Goal: Information Seeking & Learning: Learn about a topic

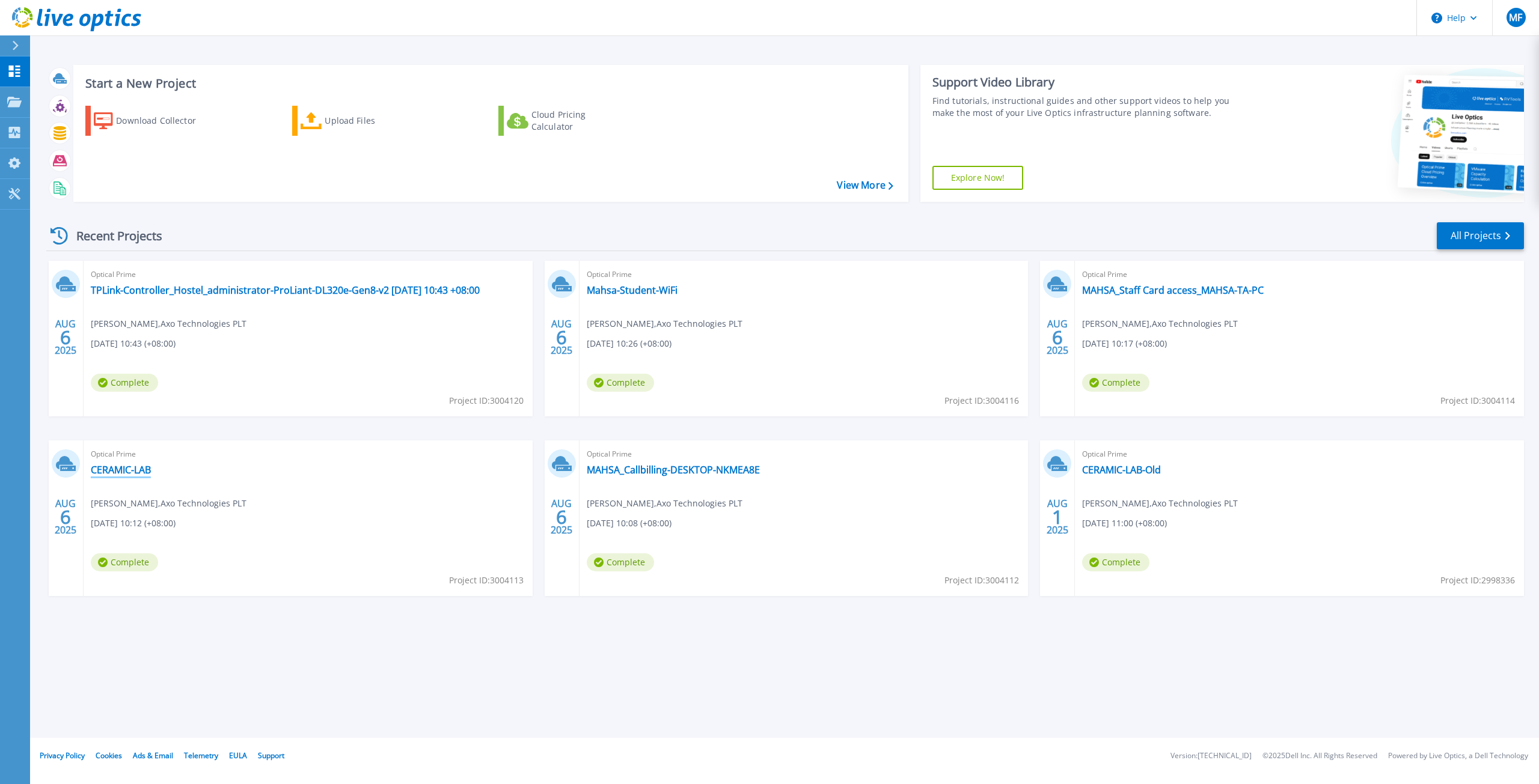
click at [115, 469] on link "CERAMIC-LAB" at bounding box center [120, 470] width 60 height 12
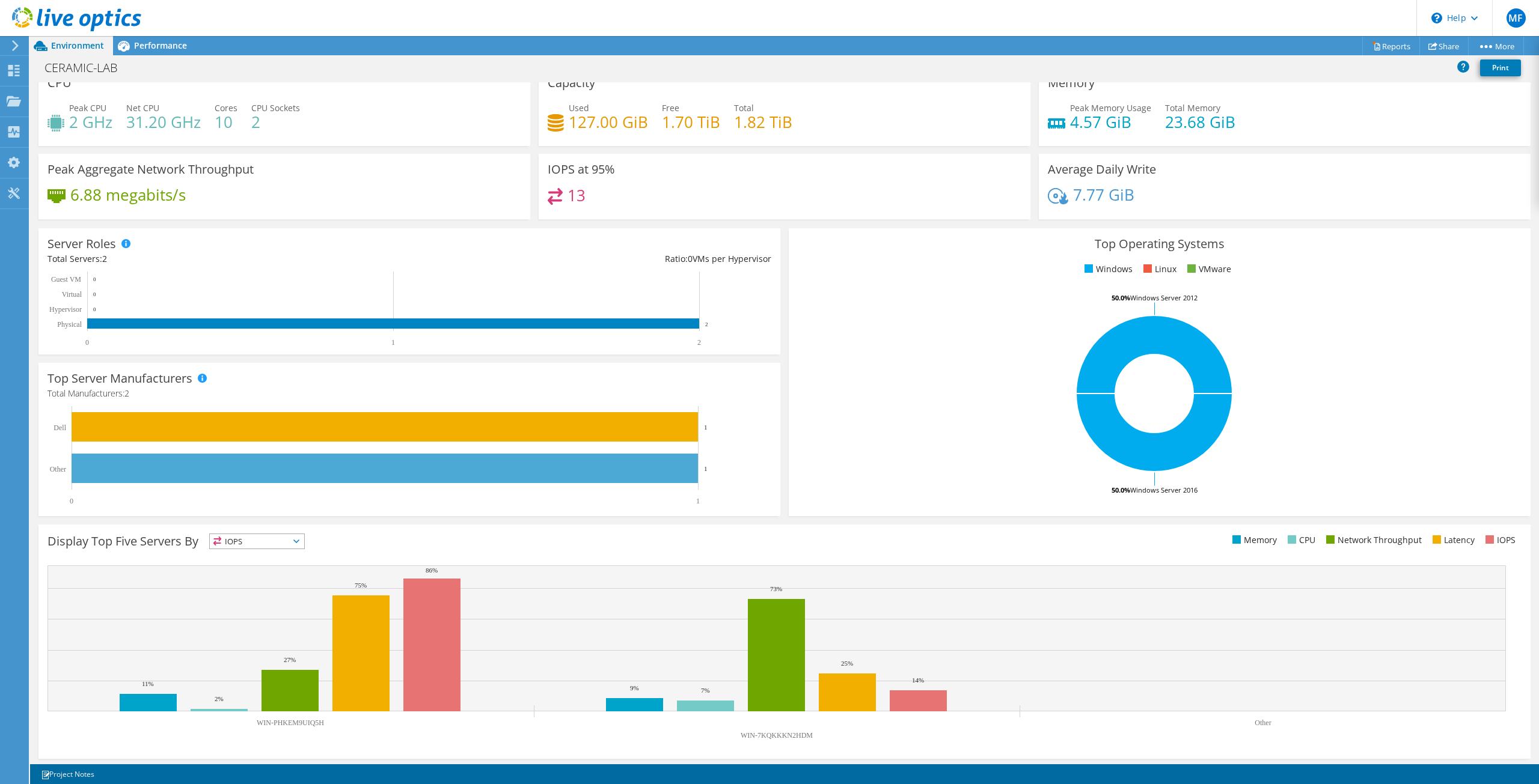
scroll to position [18, 0]
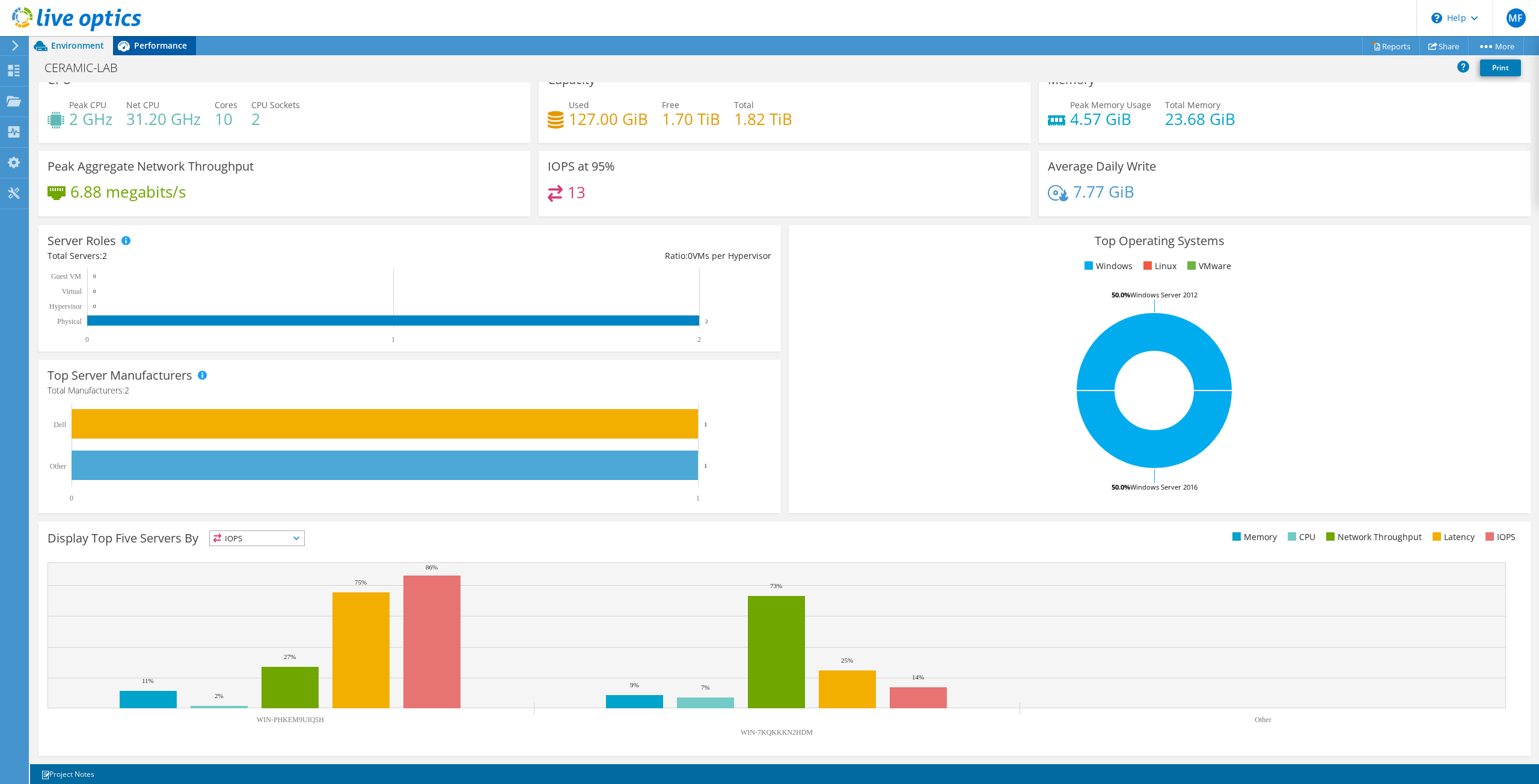
click at [180, 40] on span "Performance" at bounding box center [160, 45] width 53 height 11
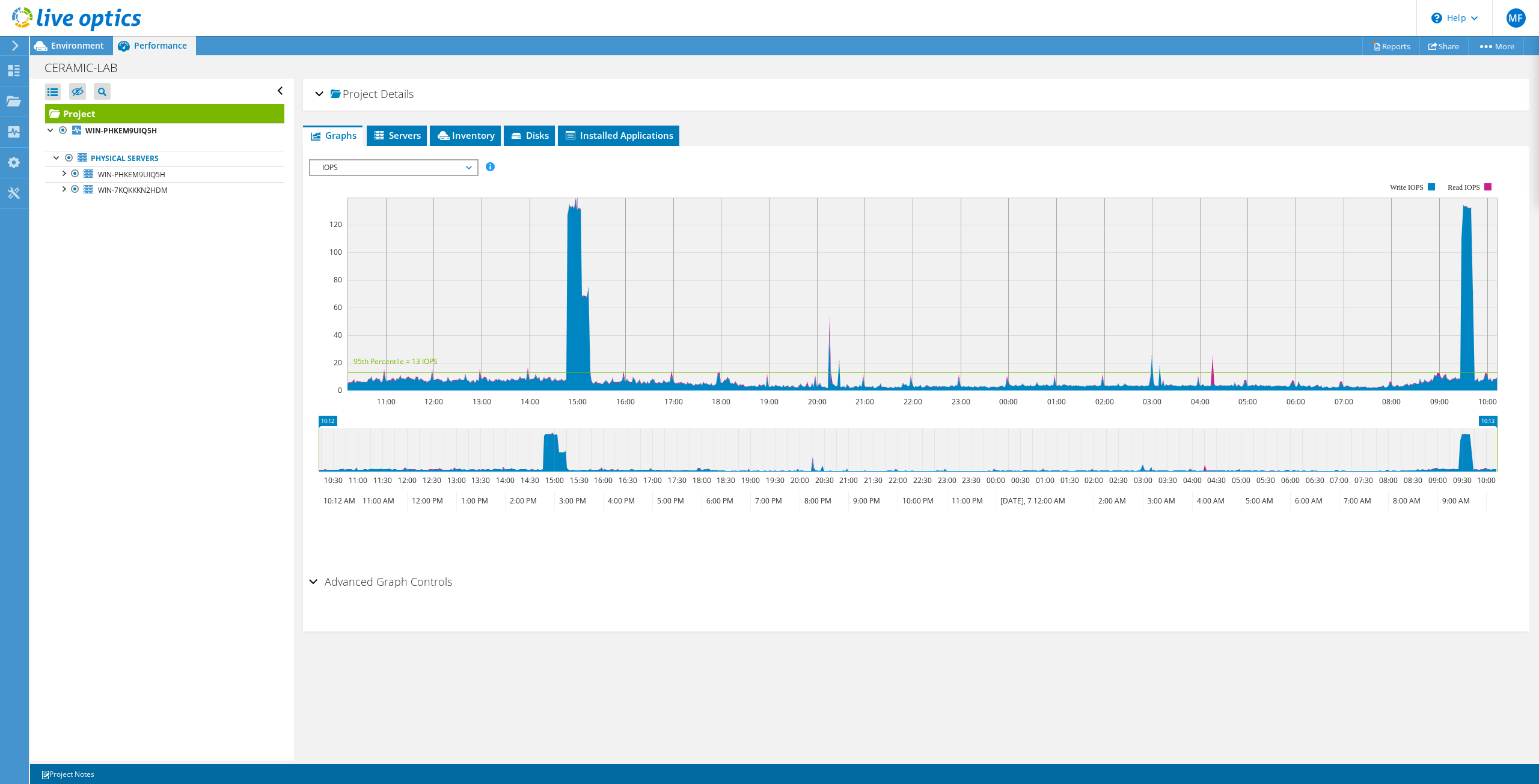
scroll to position [0, 0]
click at [102, 172] on span "WIN-PHKEM9UIQ5H" at bounding box center [132, 175] width 67 height 11
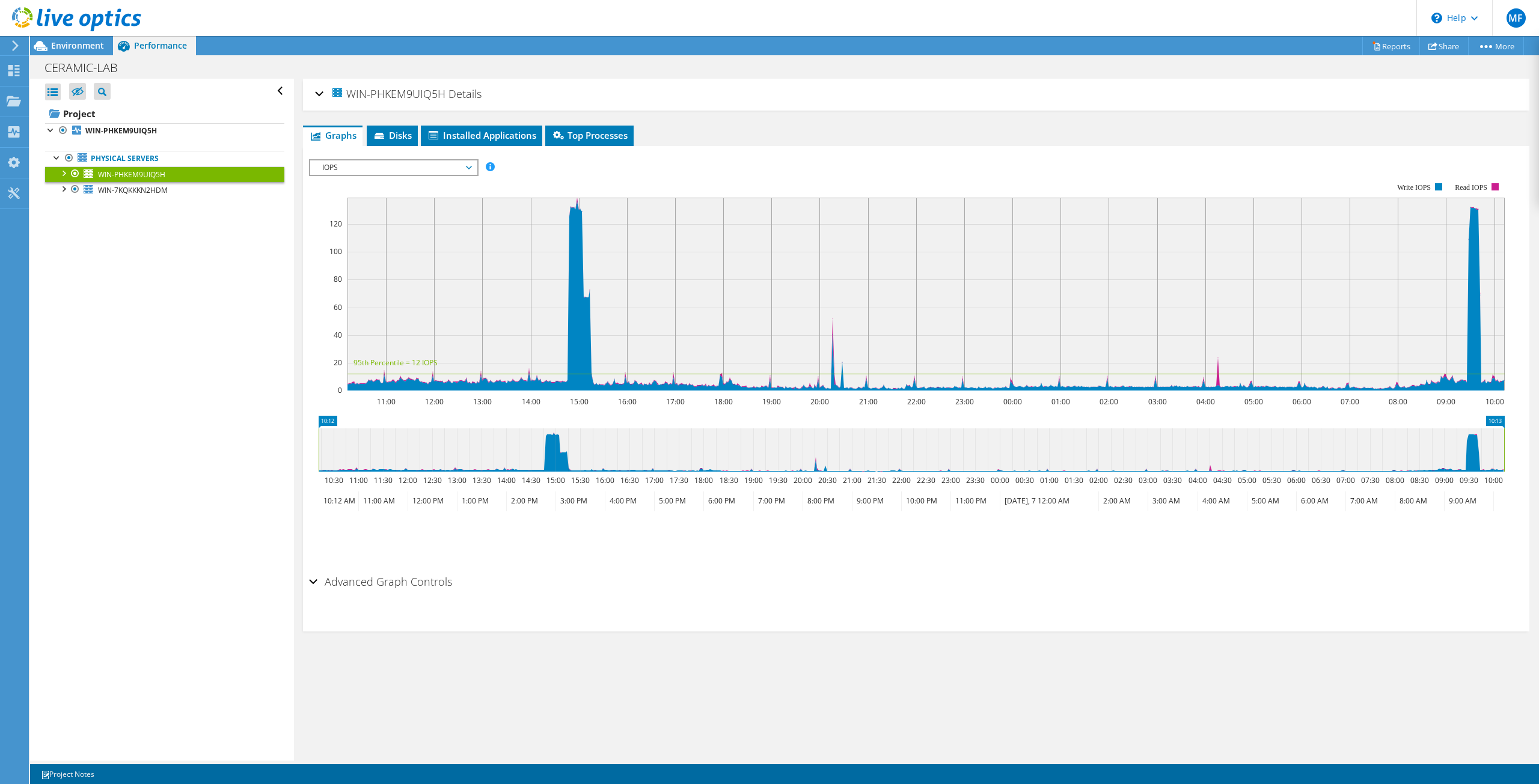
click at [62, 174] on div at bounding box center [64, 172] width 12 height 12
click at [158, 208] on link "Network Interfaces" at bounding box center [165, 206] width 239 height 16
click at [70, 204] on div at bounding box center [69, 204] width 12 height 12
click at [121, 207] on link "Network Interfaces" at bounding box center [165, 206] width 239 height 16
click at [116, 222] on link "Intel(R) Ethernet Connection (7) I219-LM" at bounding box center [165, 222] width 239 height 16
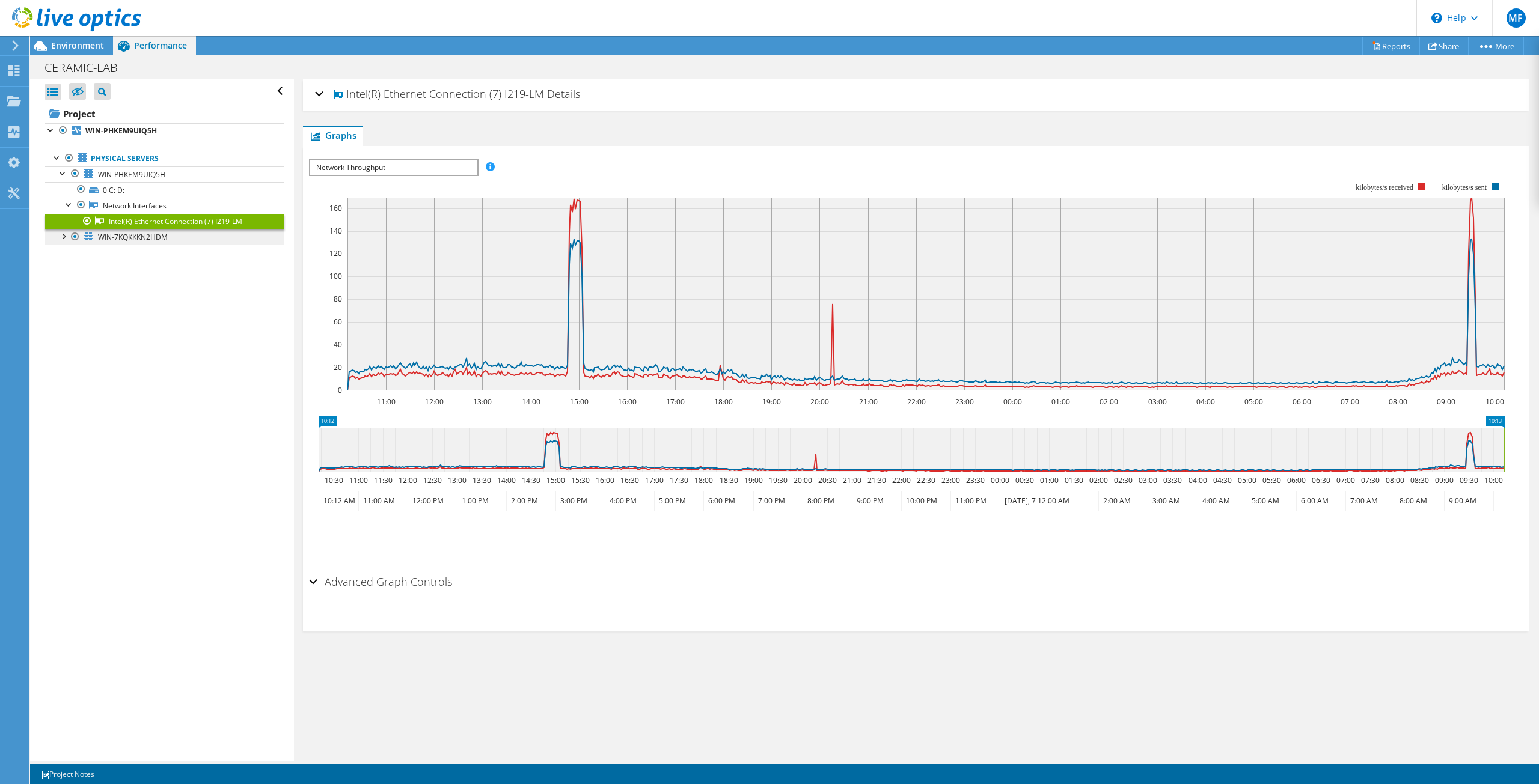
click at [62, 241] on div at bounding box center [64, 236] width 12 height 12
click at [121, 240] on span "WIN-7KQKKKN2HDM" at bounding box center [133, 237] width 70 height 11
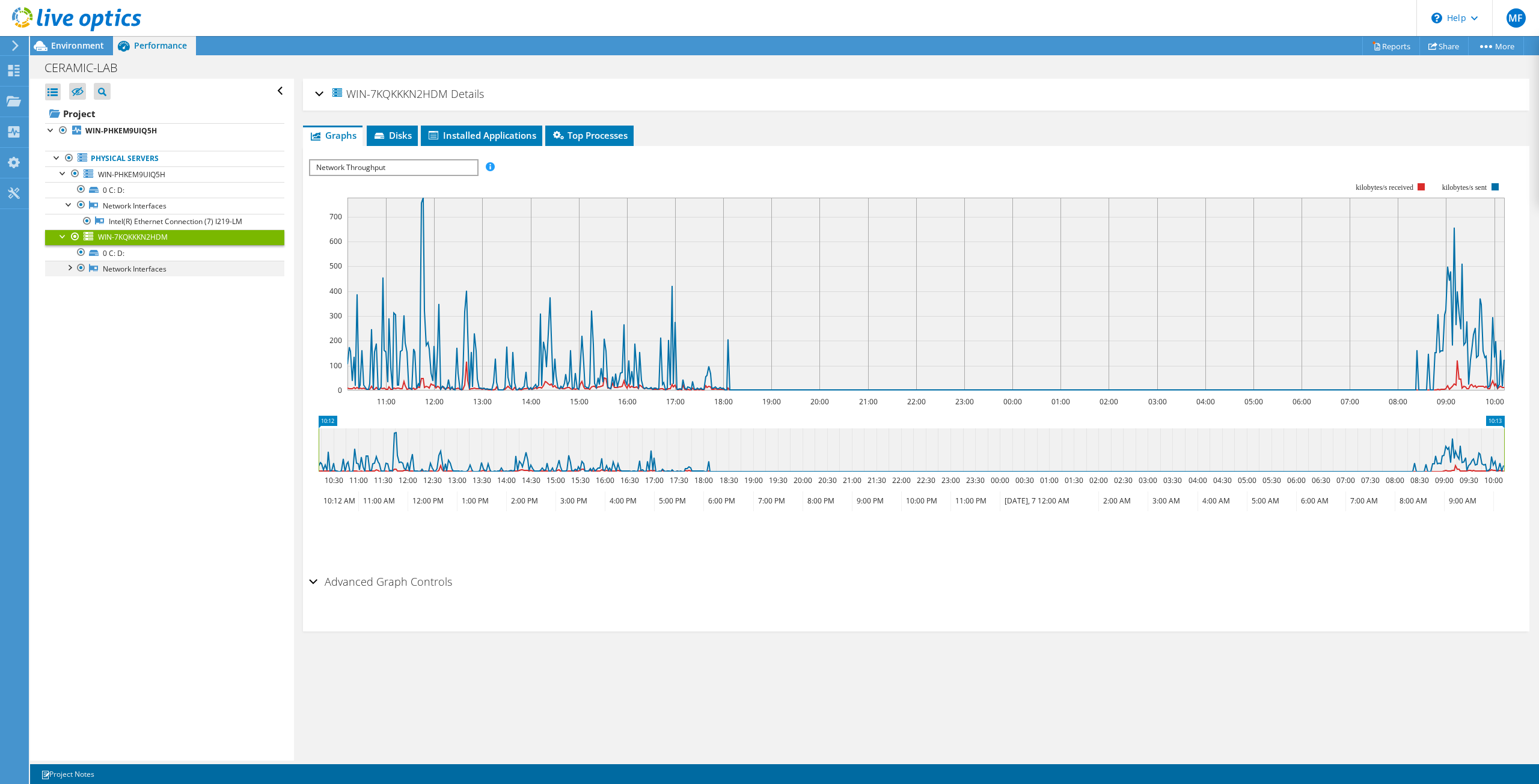
click at [69, 268] on div at bounding box center [69, 267] width 12 height 12
click at [157, 266] on link "Network Interfaces" at bounding box center [165, 268] width 239 height 16
click at [176, 283] on link "Broadcom NetXtreme Gigabit Ethernet" at bounding box center [165, 284] width 239 height 16
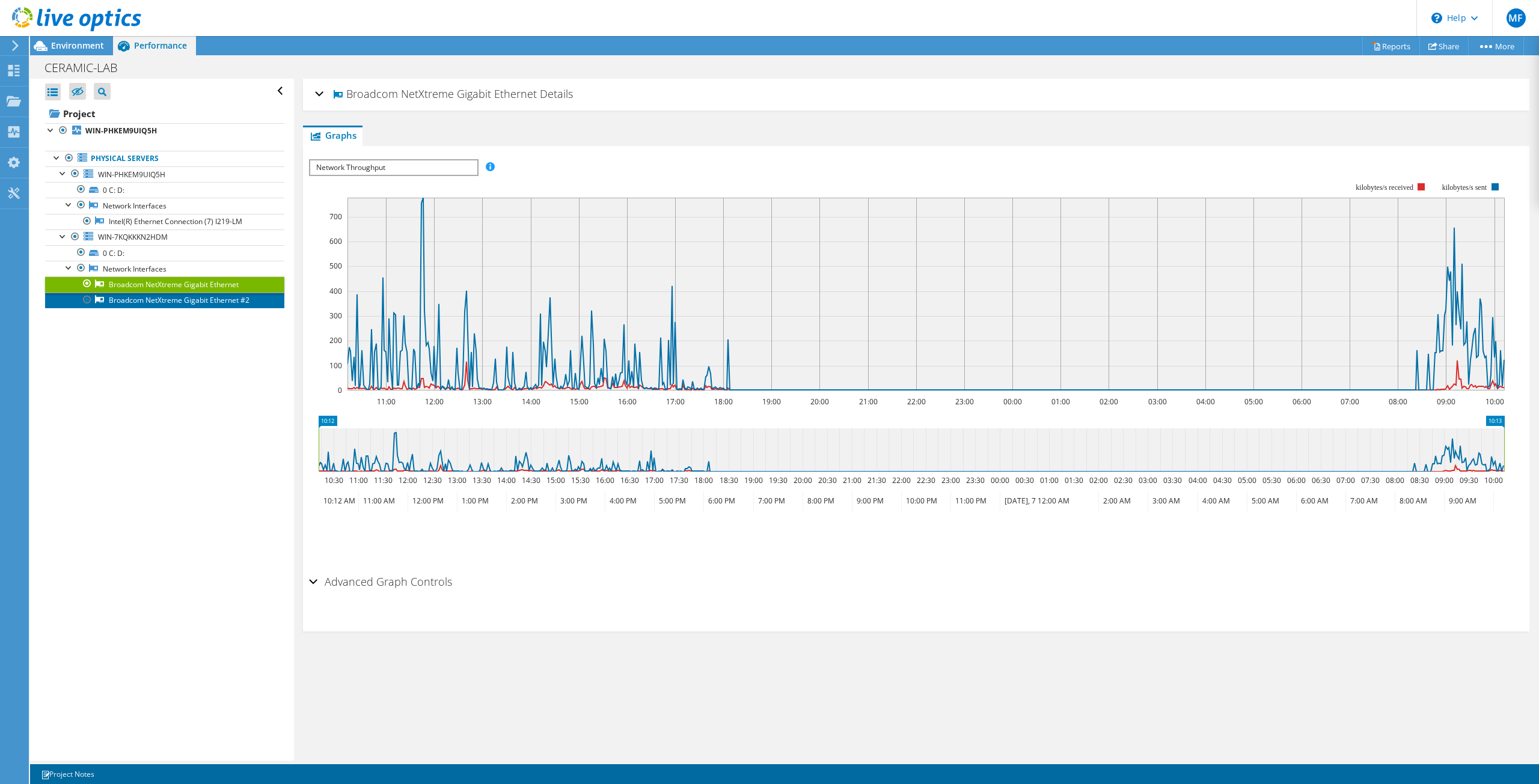
click at [177, 304] on link "Broadcom NetXtreme Gigabit Ethernet #2" at bounding box center [165, 300] width 239 height 16
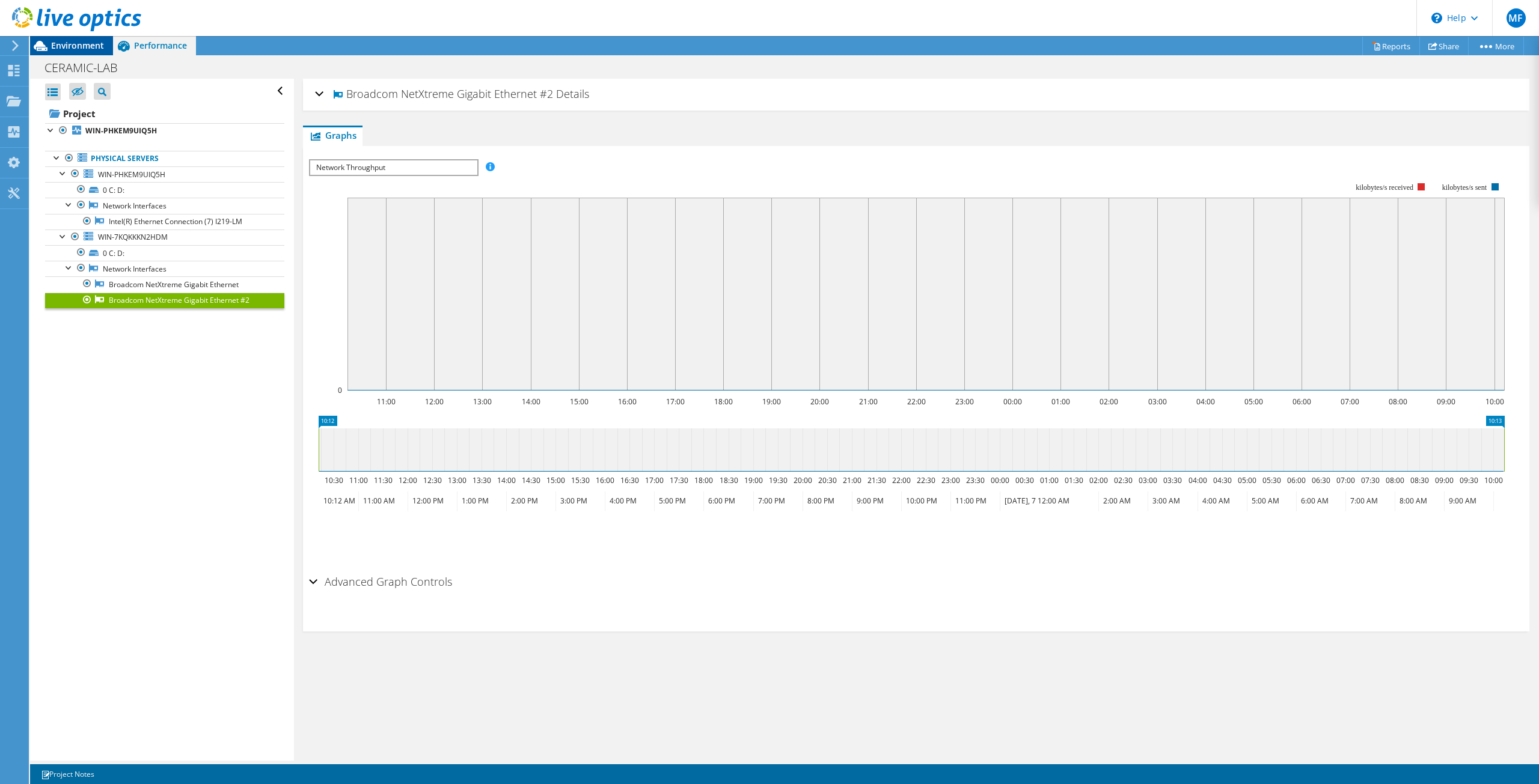
click at [77, 46] on span "Environment" at bounding box center [78, 45] width 53 height 11
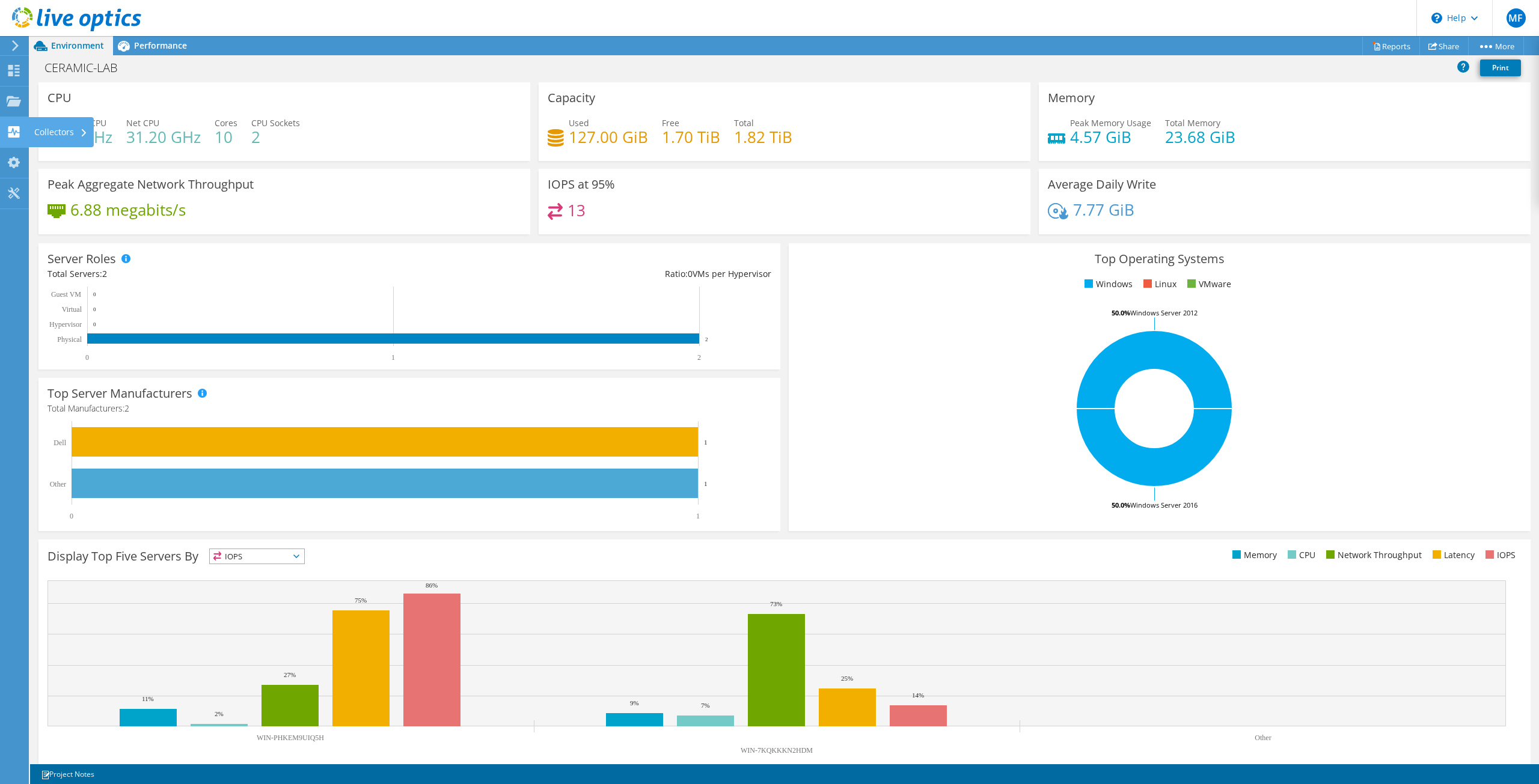
click at [29, 129] on div "Collectors" at bounding box center [61, 132] width 66 height 30
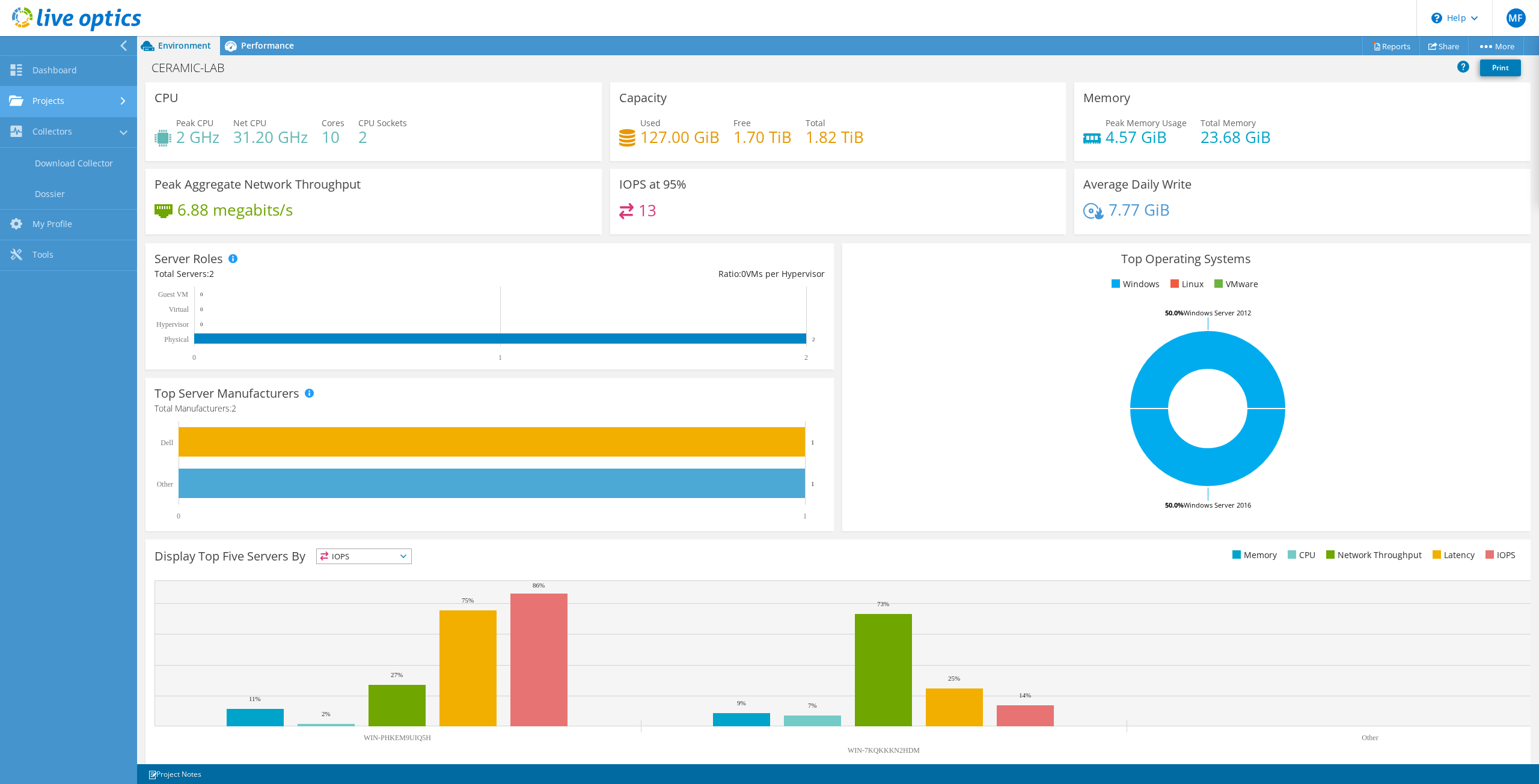
click at [48, 92] on link "Projects" at bounding box center [68, 101] width 137 height 31
click at [51, 125] on link "Search Projects" at bounding box center [68, 132] width 137 height 31
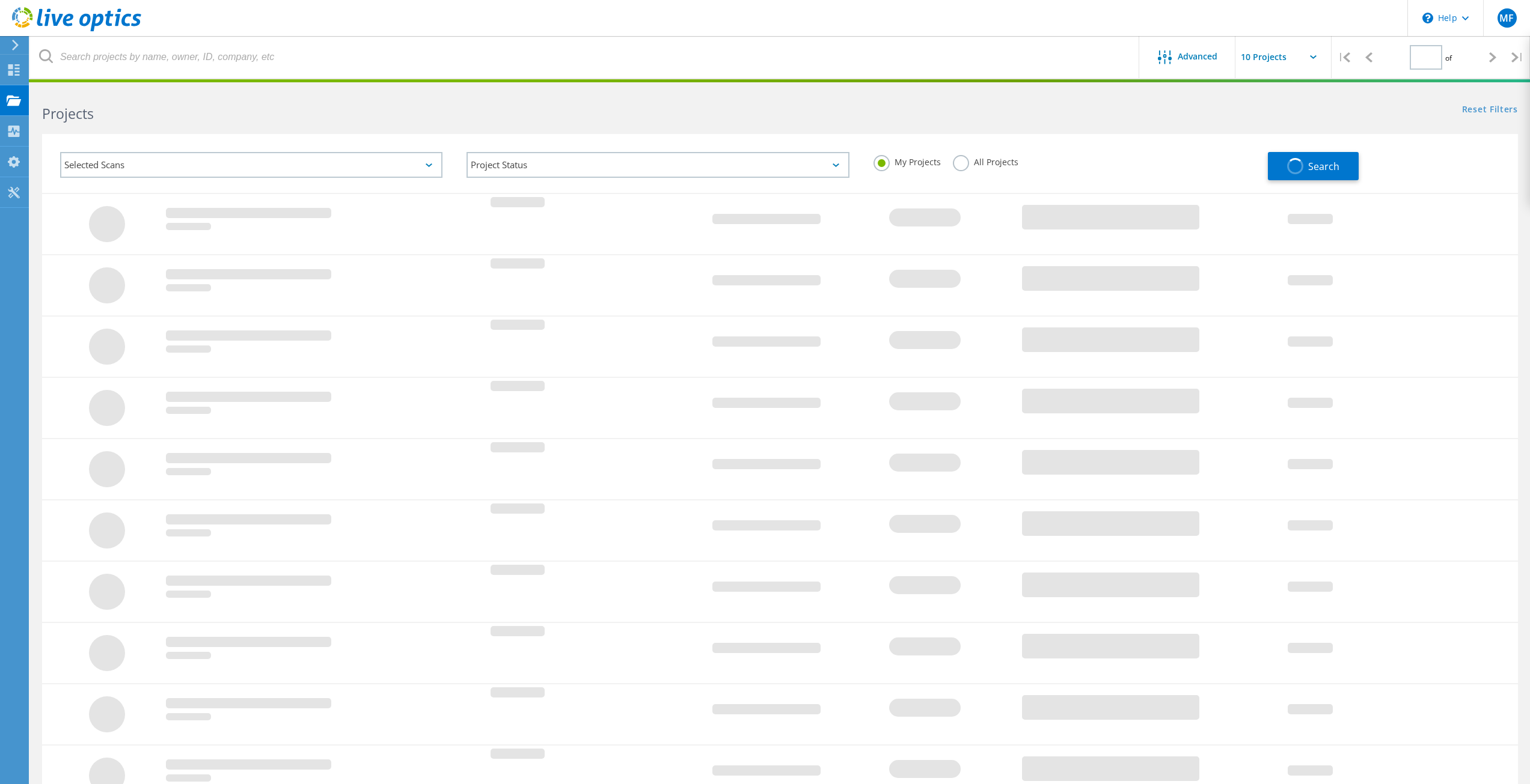
type input "1"
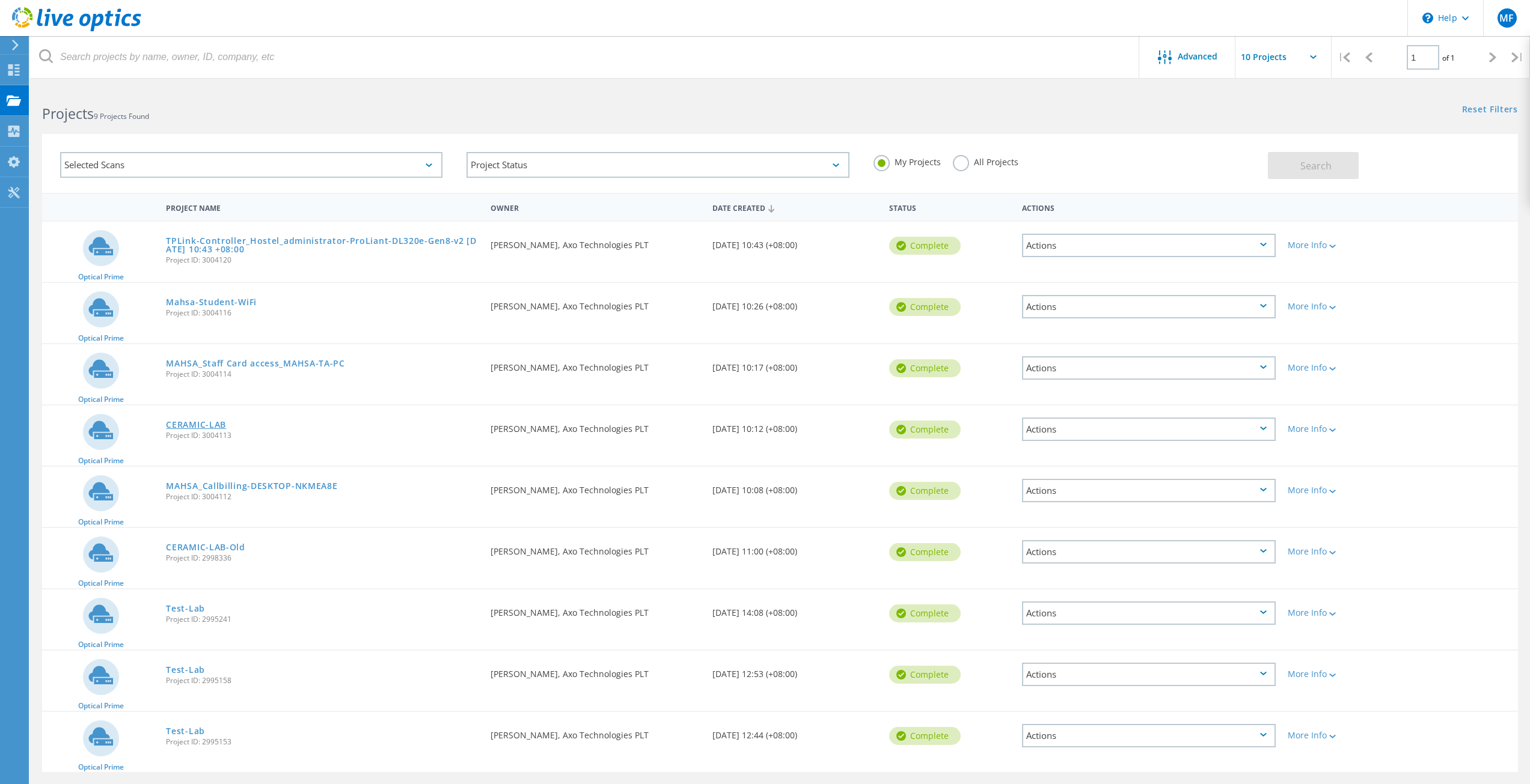
click at [213, 426] on link "CERAMIC-LAB" at bounding box center [195, 424] width 60 height 8
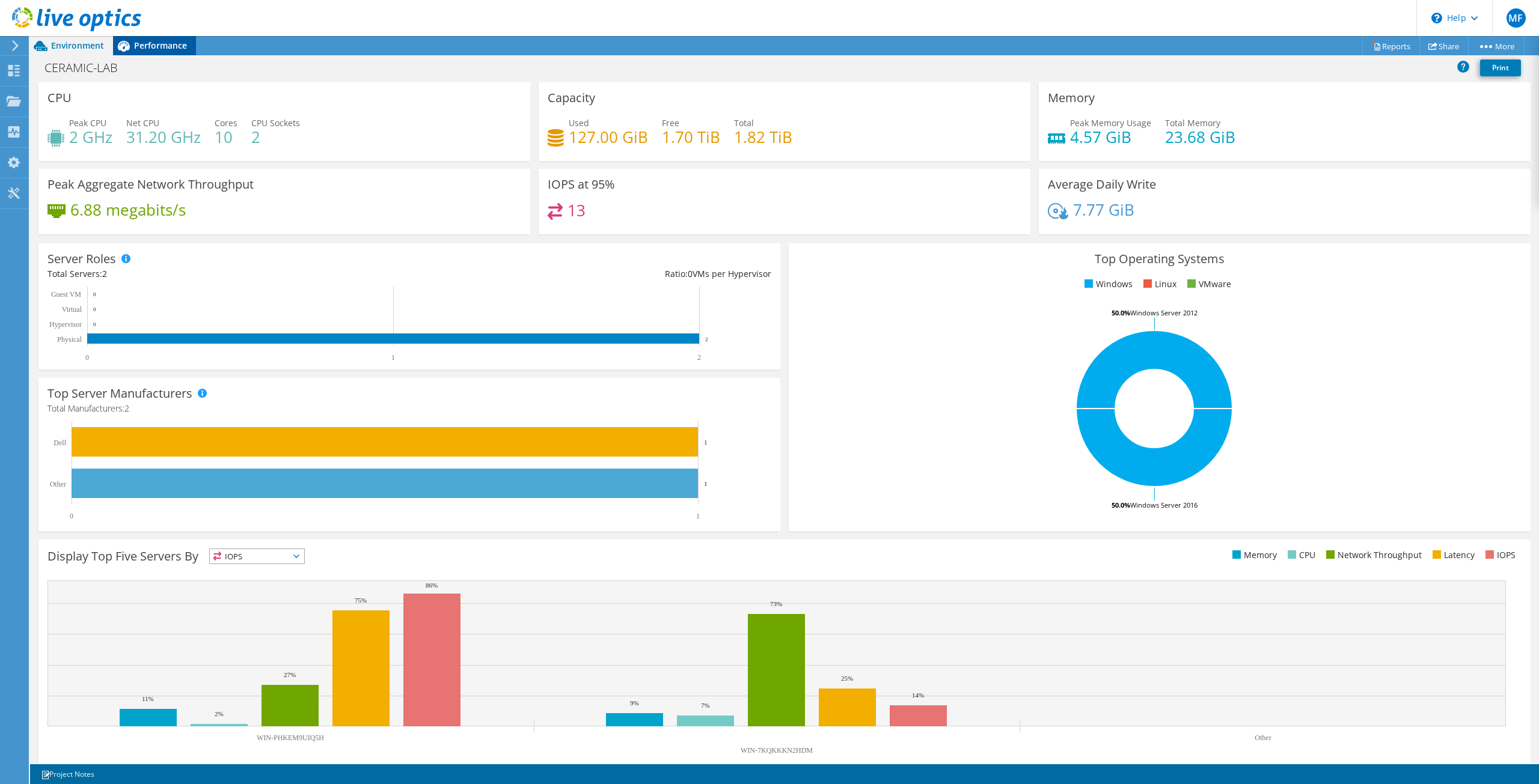
click at [170, 45] on span "Performance" at bounding box center [160, 45] width 53 height 11
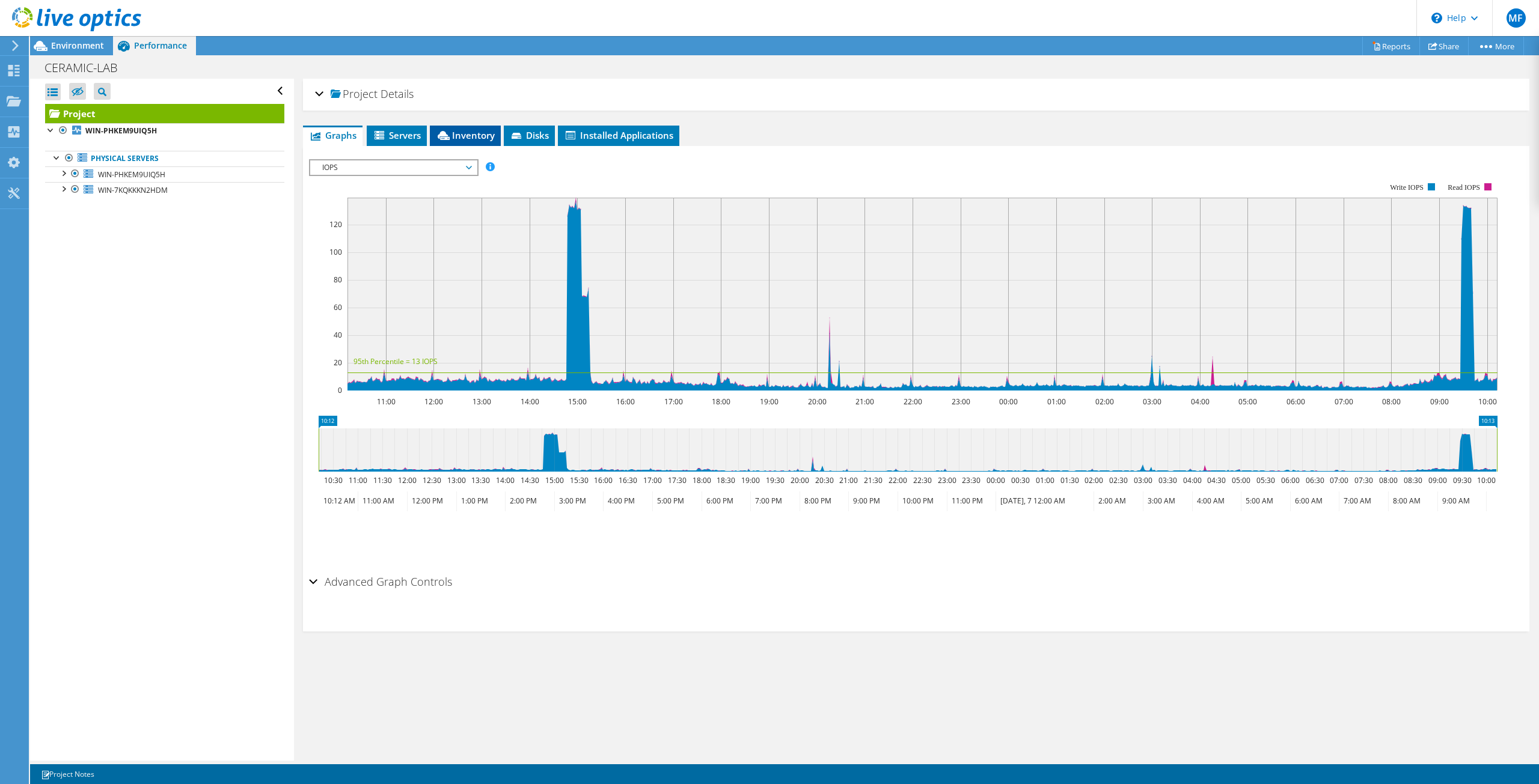
click at [456, 129] on li "Inventory" at bounding box center [465, 135] width 71 height 20
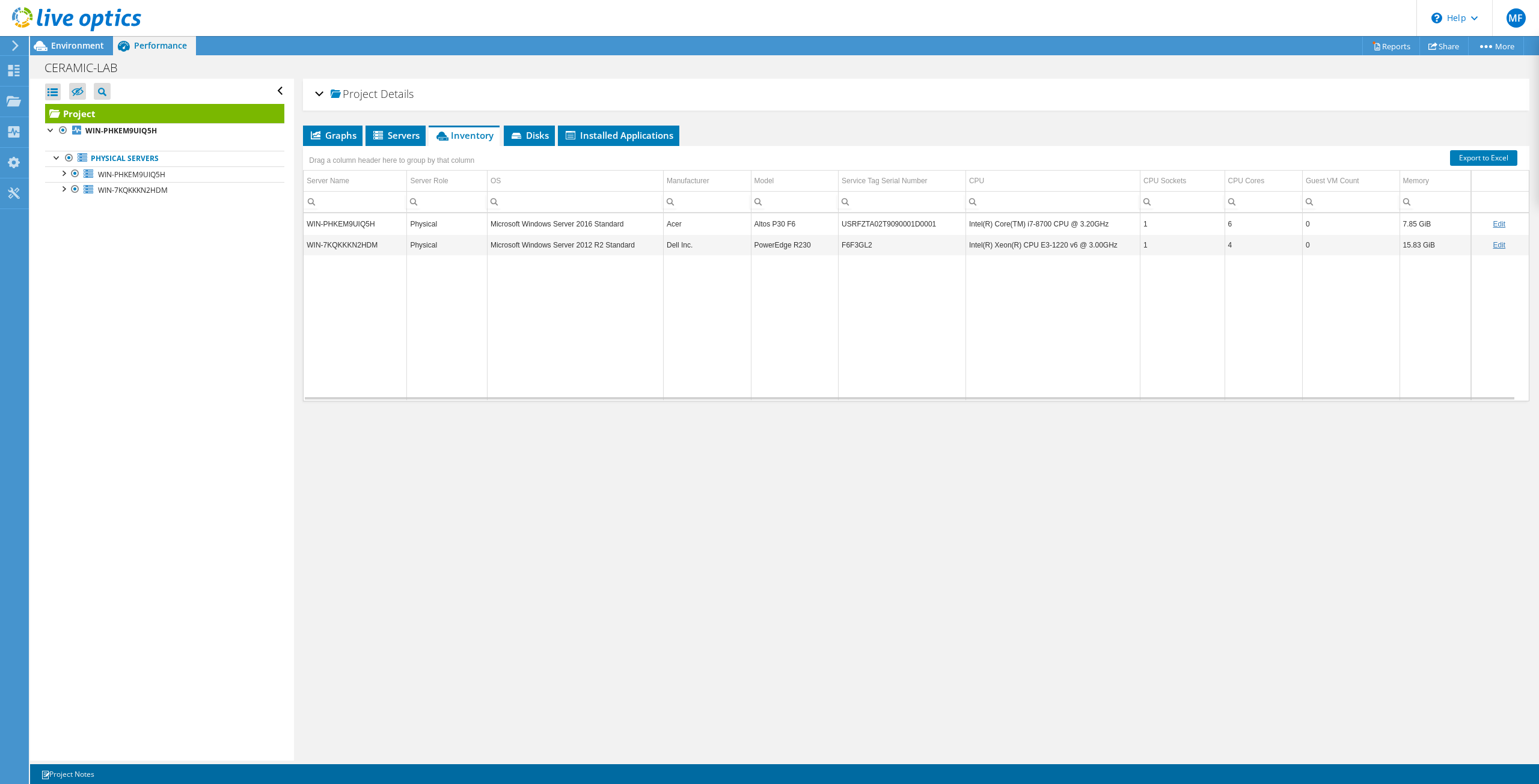
click at [361, 223] on td "WIN-PHKEM9UIQ5H" at bounding box center [355, 224] width 104 height 21
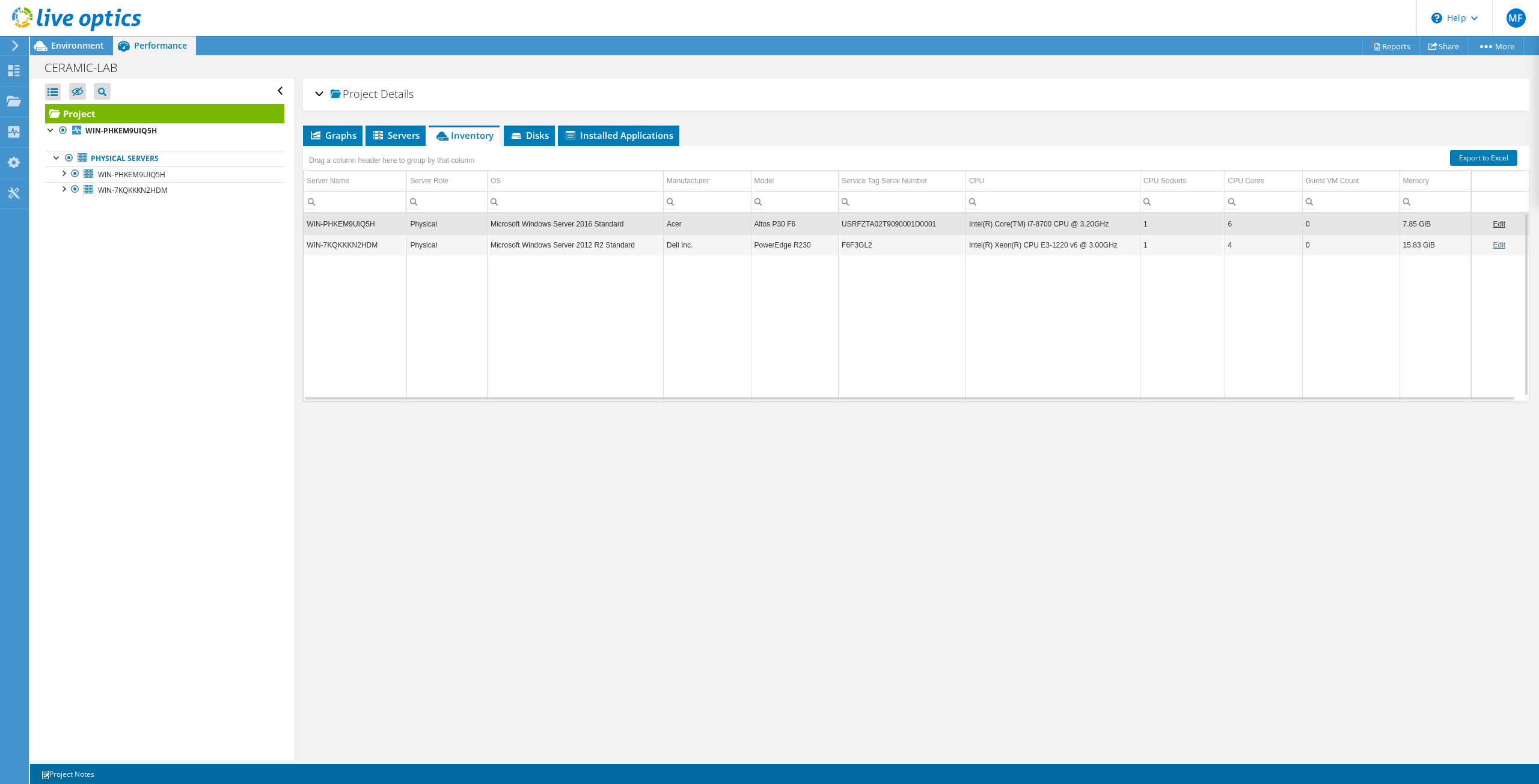
click at [371, 243] on td "WIN-7KQKKKN2HDM" at bounding box center [355, 245] width 104 height 21
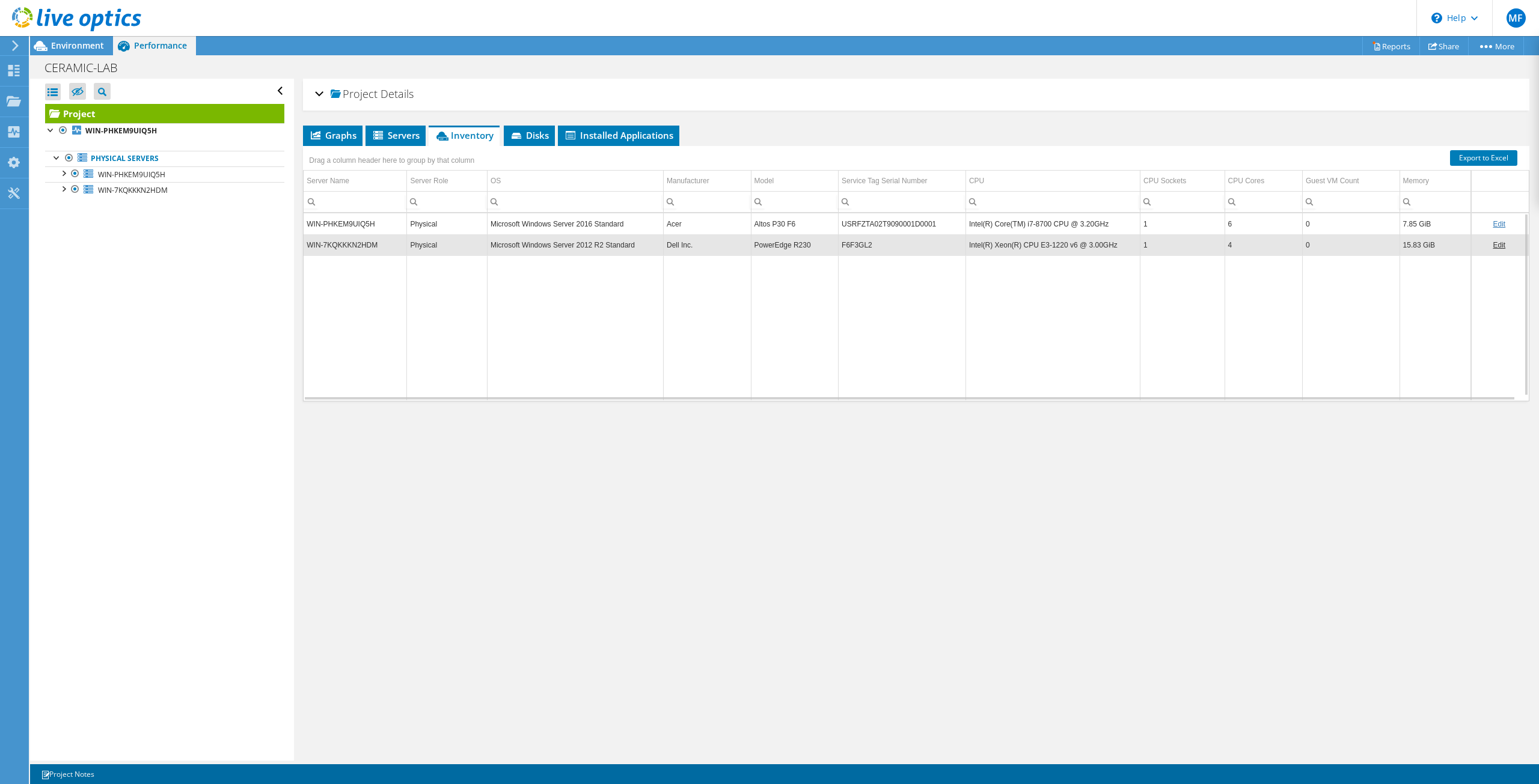
click at [427, 228] on div "Physical" at bounding box center [447, 224] width 74 height 14
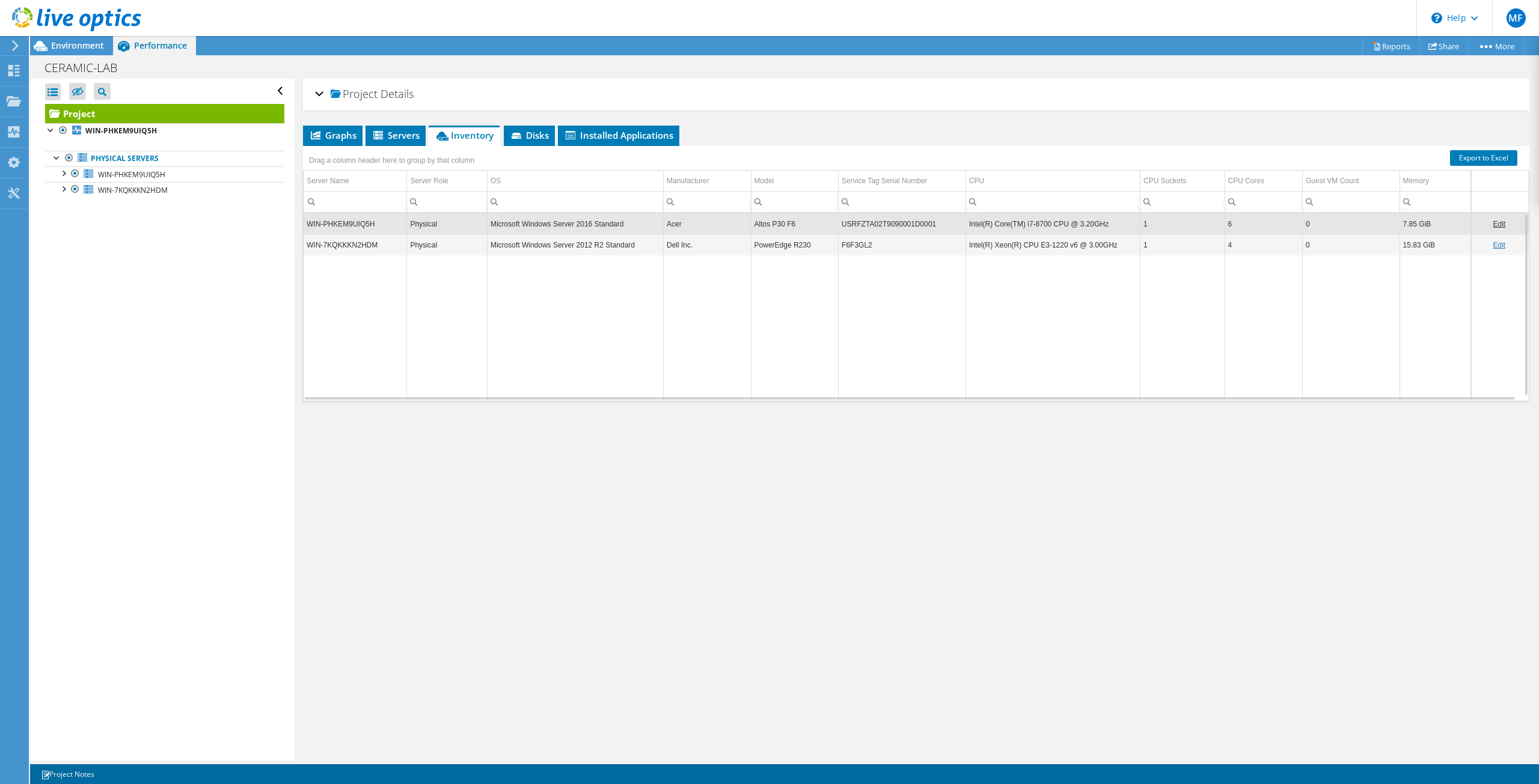
click at [428, 244] on div "Physical" at bounding box center [447, 245] width 74 height 14
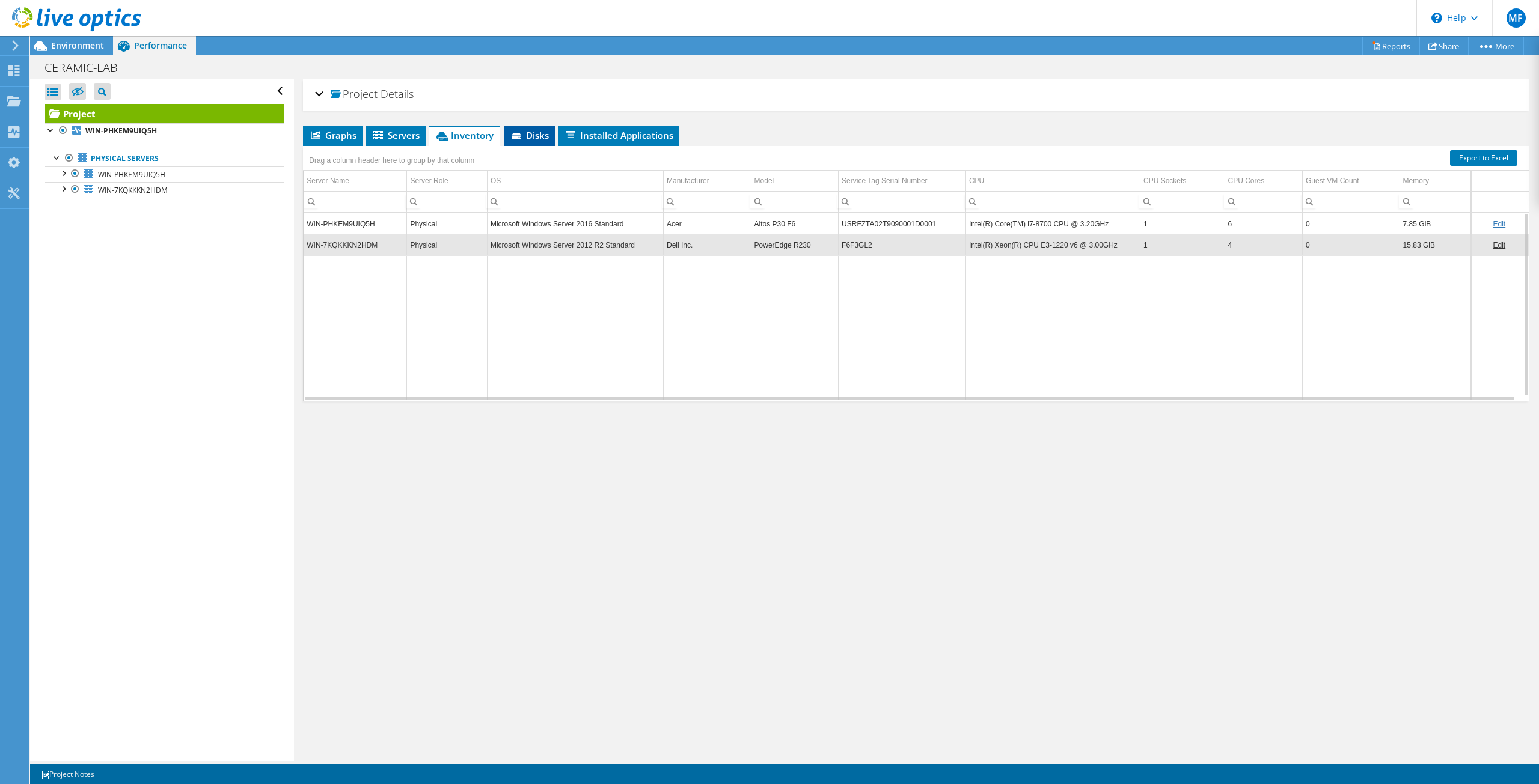
click at [520, 133] on icon at bounding box center [518, 137] width 12 height 8
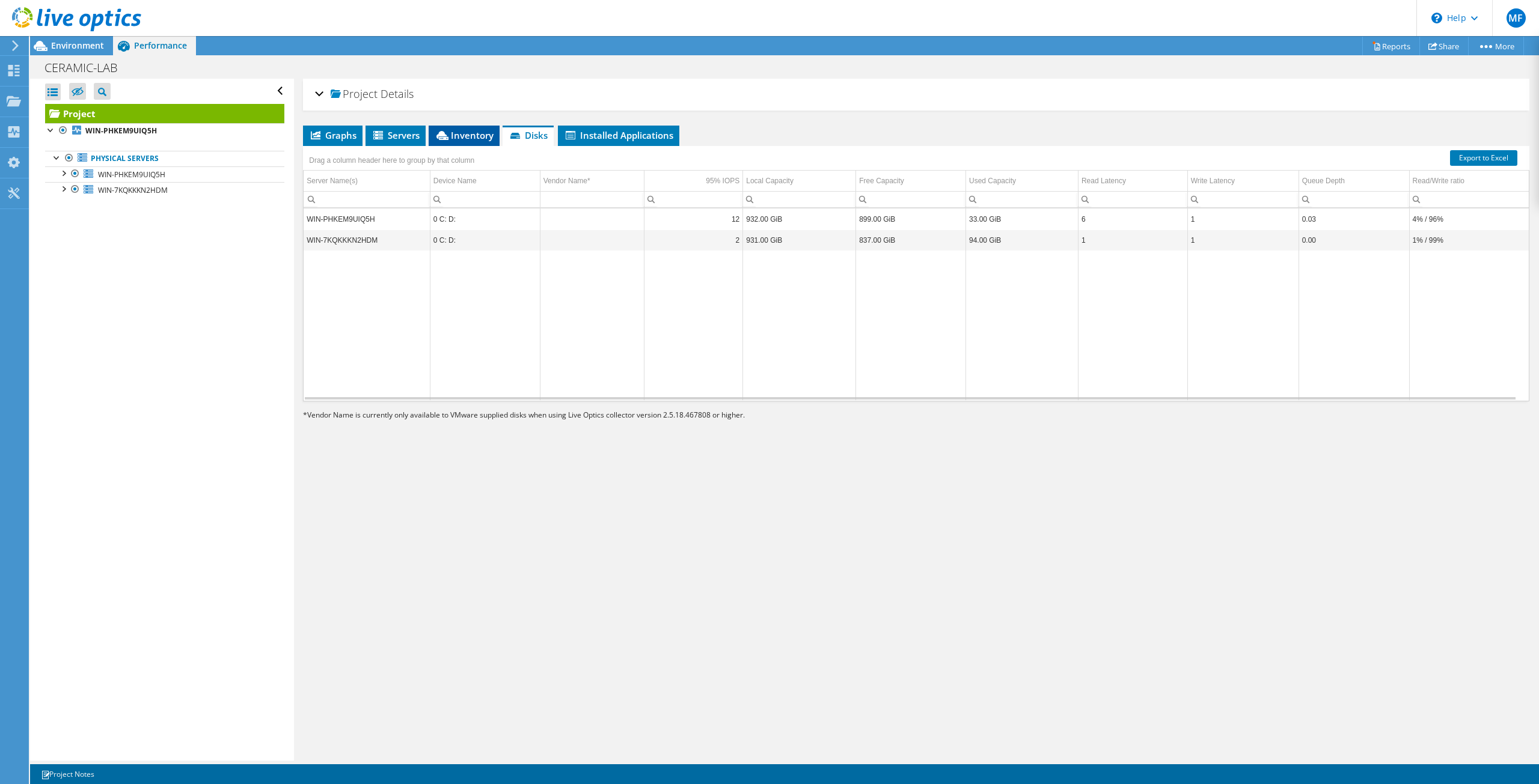
click at [466, 145] on li "Inventory" at bounding box center [464, 135] width 71 height 20
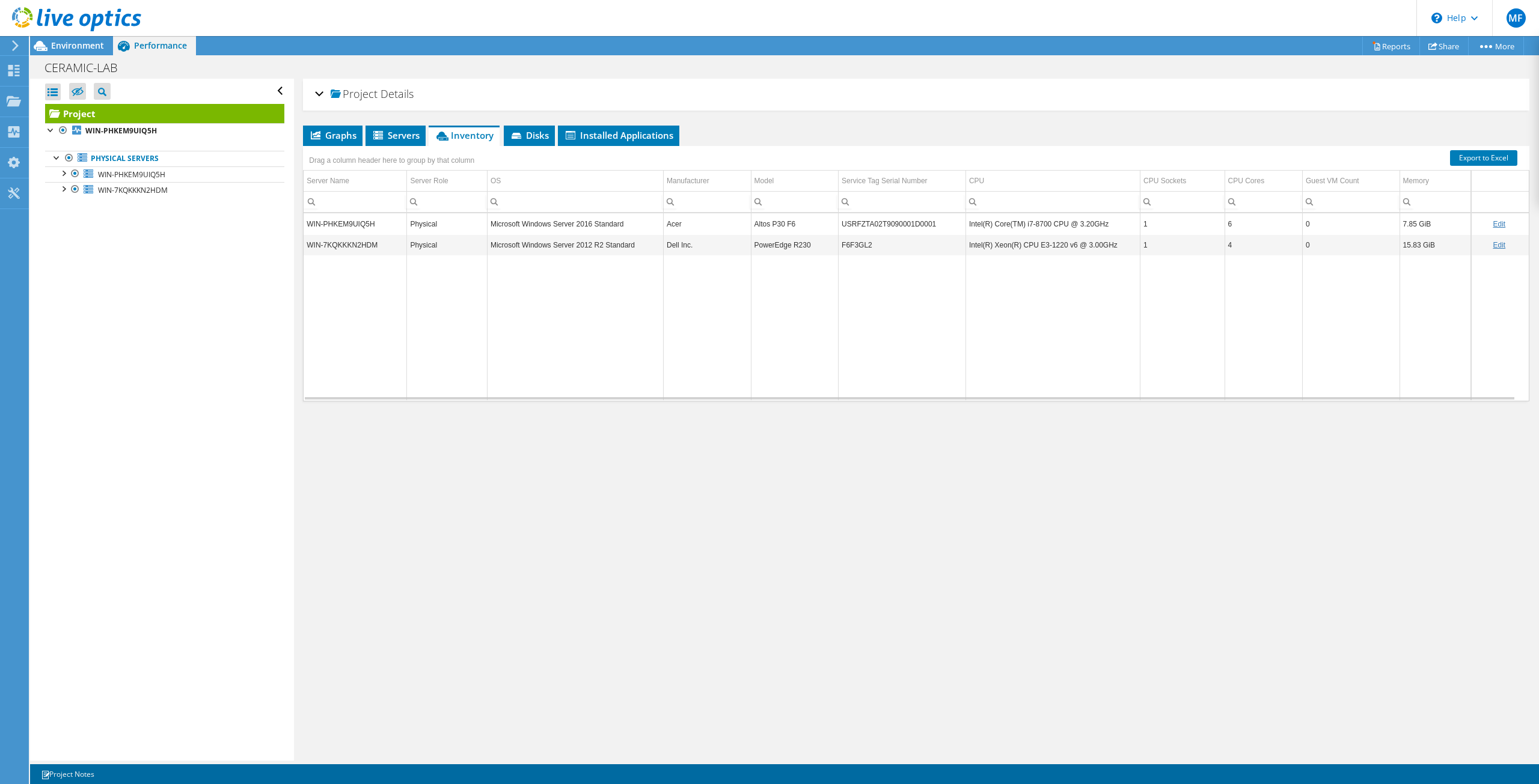
click at [446, 226] on div "Physical" at bounding box center [447, 224] width 74 height 14
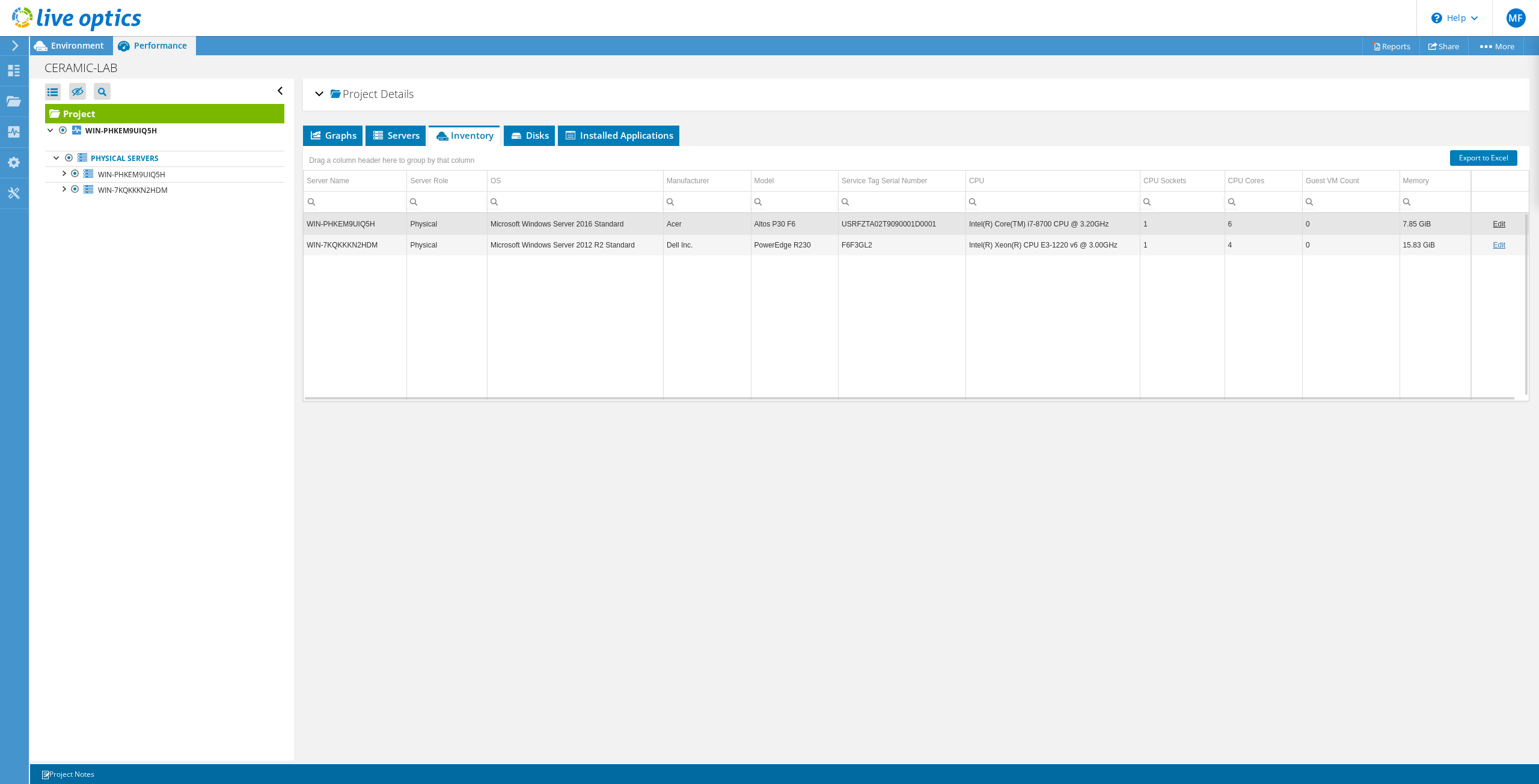
click at [439, 250] on div "Physical" at bounding box center [447, 245] width 74 height 14
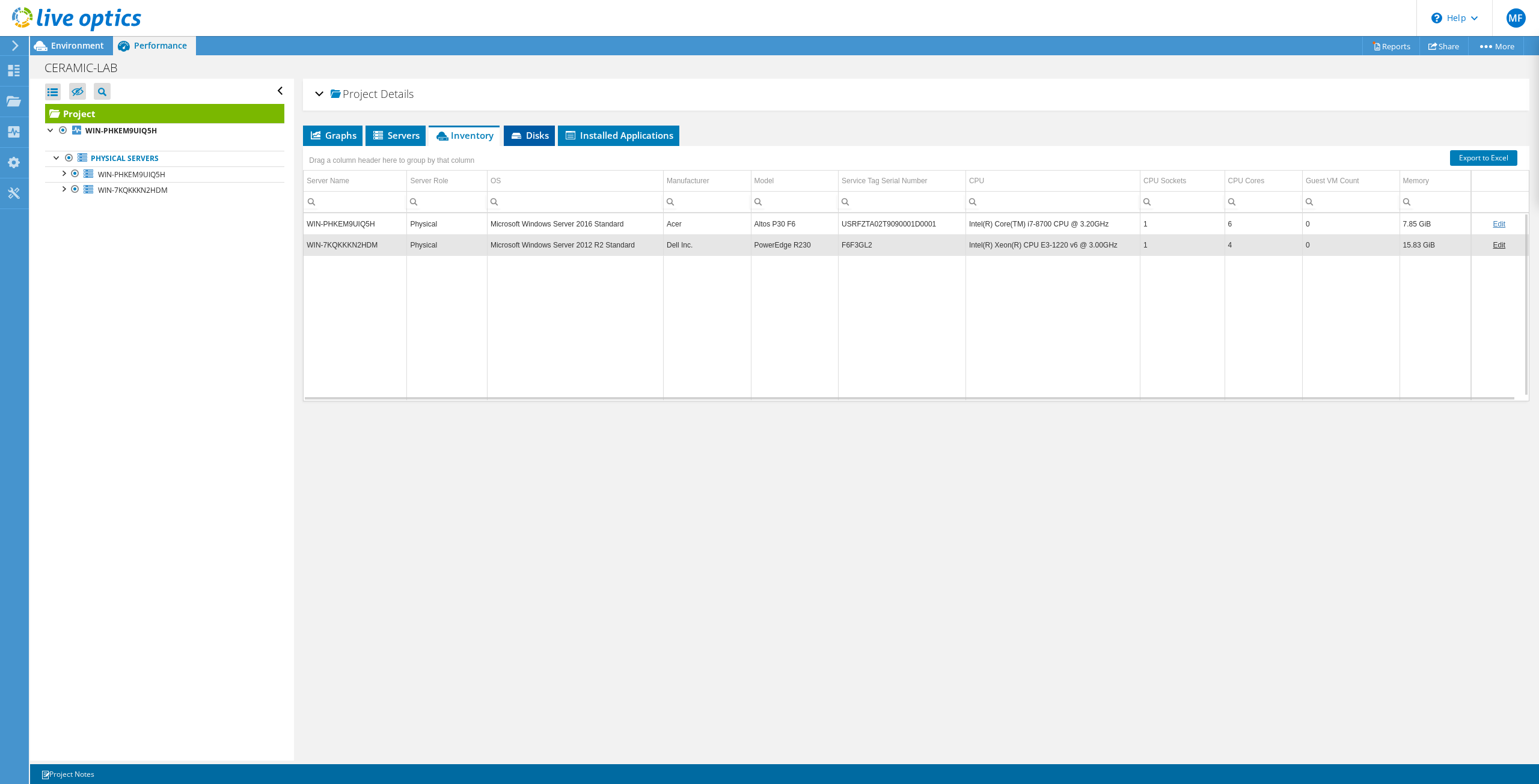
click at [528, 138] on span "Disks" at bounding box center [529, 135] width 39 height 12
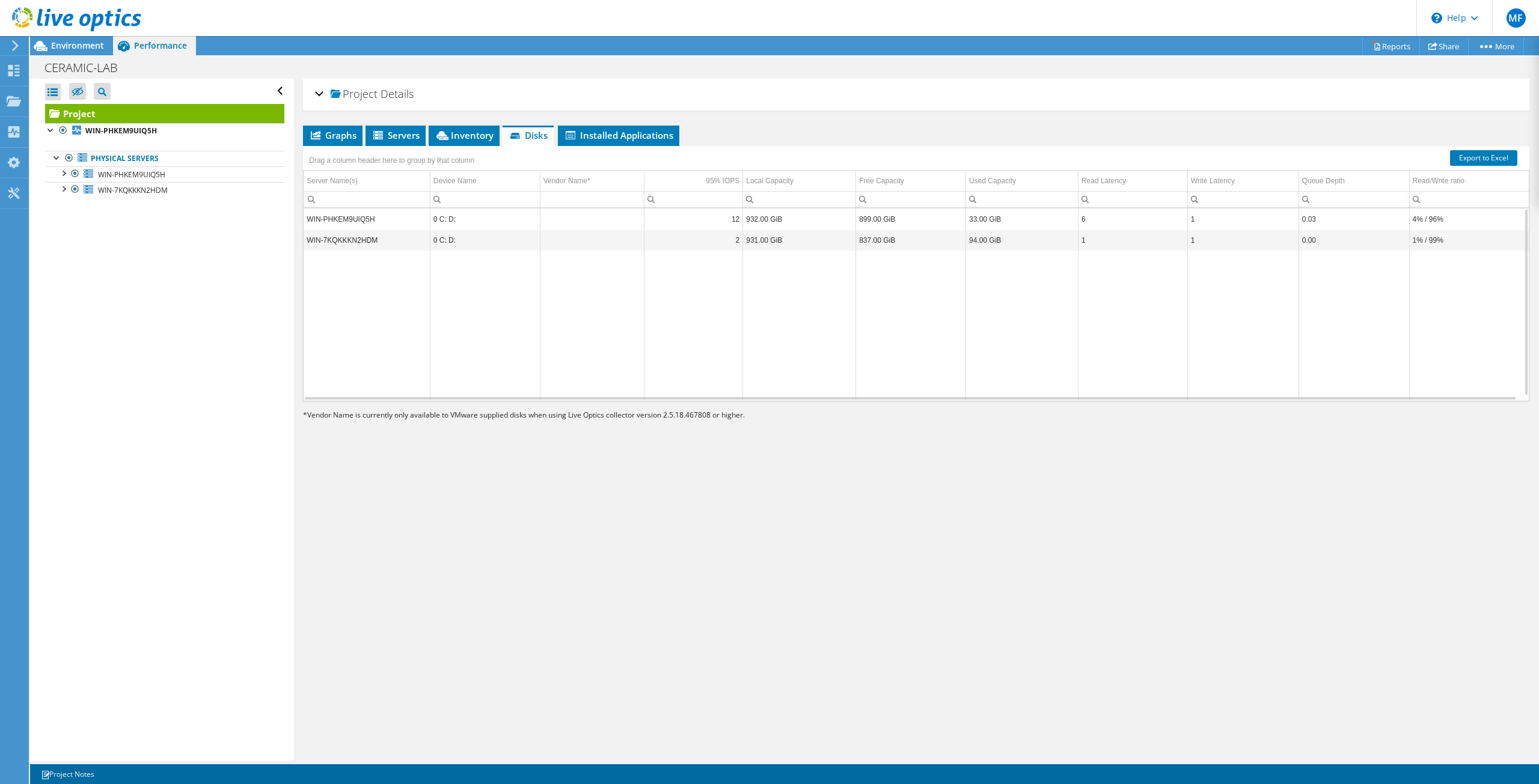
click at [461, 223] on td "0 C: D:" at bounding box center [484, 219] width 110 height 21
click at [460, 239] on td "0 C: D:" at bounding box center [484, 240] width 110 height 21
click at [405, 133] on span "Servers" at bounding box center [396, 135] width 48 height 12
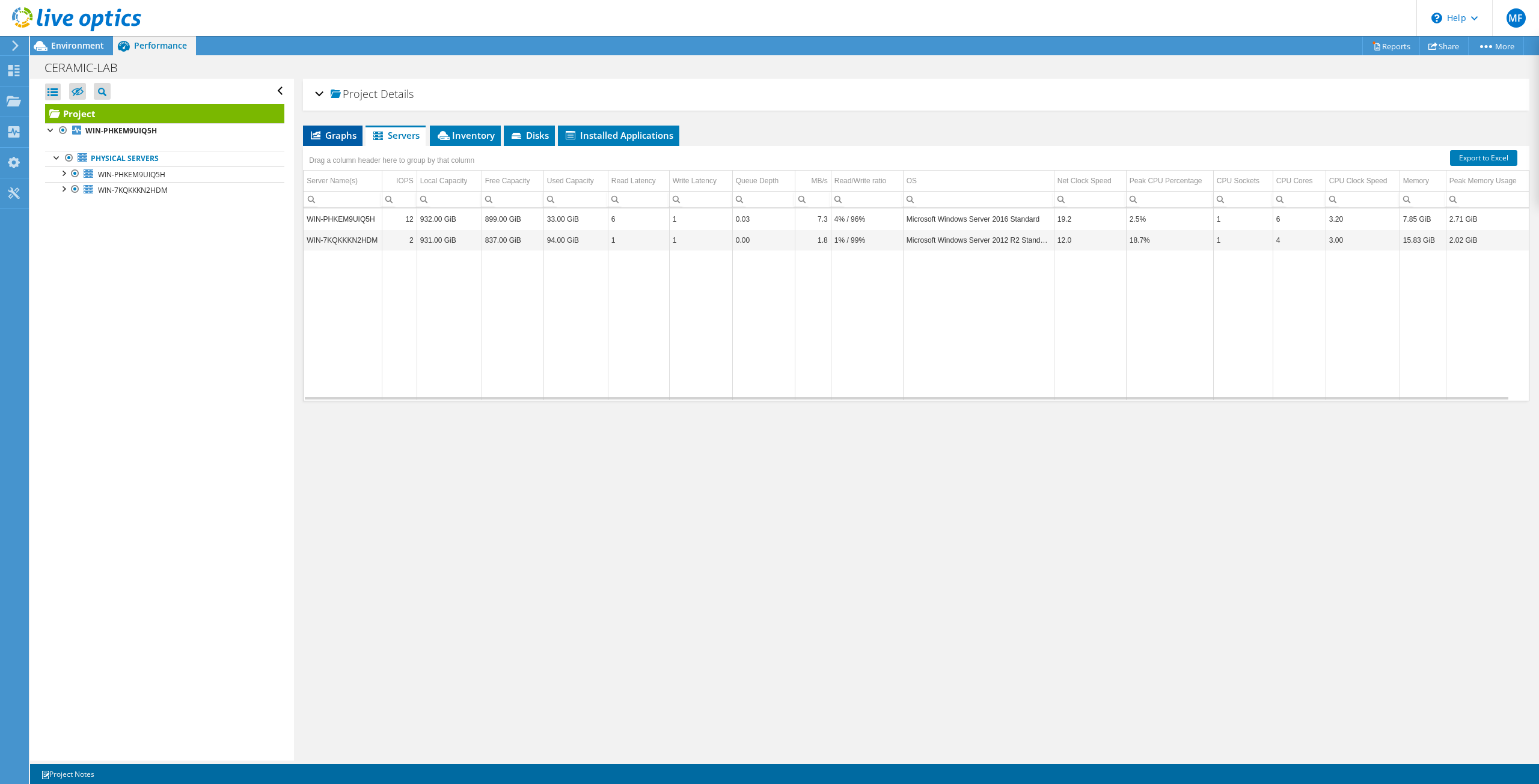
click at [338, 130] on span "Graphs" at bounding box center [333, 135] width 48 height 12
